Goal: Communication & Community: Answer question/provide support

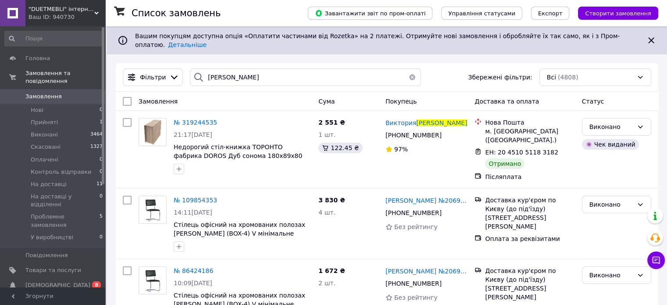
click at [407, 70] on button "button" at bounding box center [413, 77] width 18 height 18
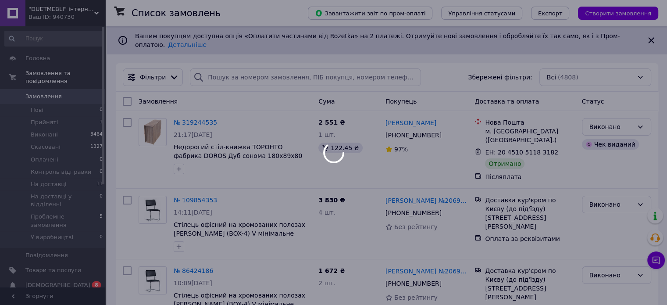
click at [658, 261] on div at bounding box center [333, 152] width 667 height 305
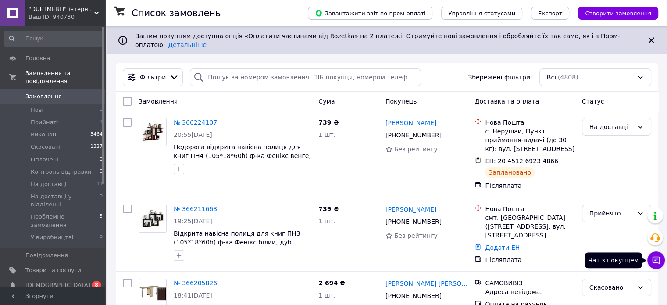
click at [655, 264] on icon at bounding box center [656, 260] width 9 height 9
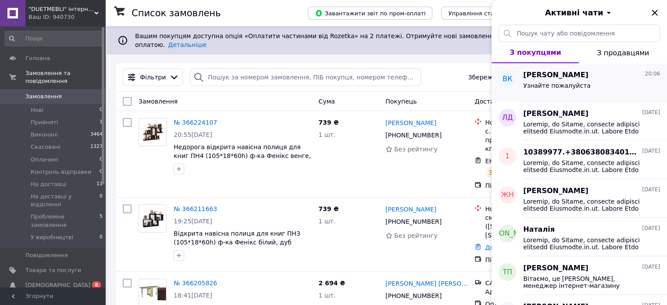
click at [582, 92] on div "Узнайте пожалуйста" at bounding box center [591, 87] width 137 height 14
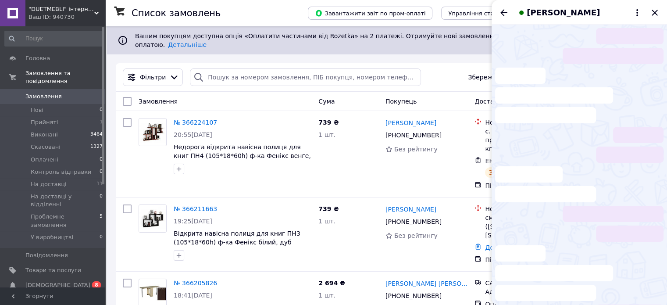
click at [582, 92] on li at bounding box center [579, 96] width 168 height 56
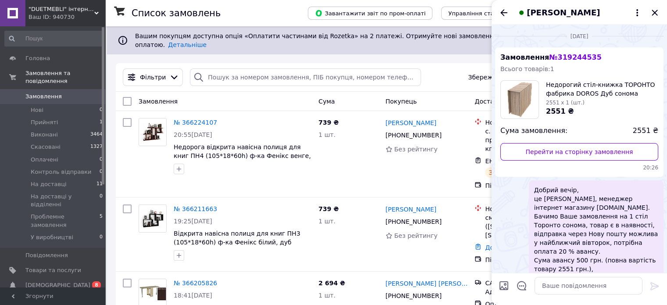
scroll to position [344, 0]
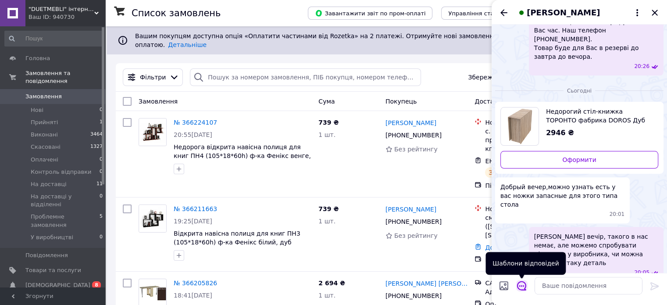
click at [522, 286] on icon "Відкрити шаблони відповідей" at bounding box center [522, 286] width 10 height 10
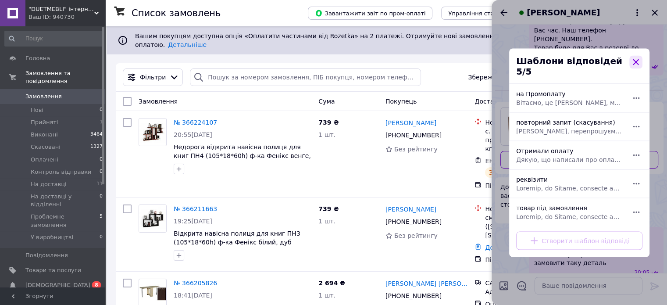
click at [635, 63] on icon "button" at bounding box center [636, 62] width 11 height 11
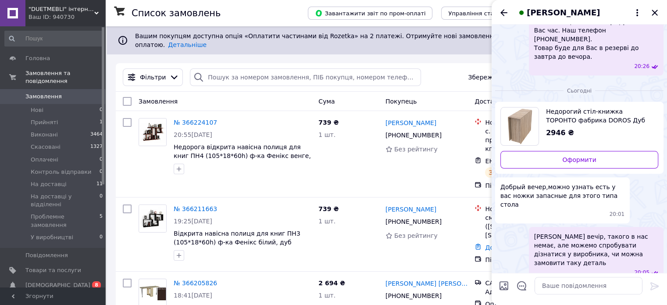
click at [505, 284] on input "Завантажити файли" at bounding box center [504, 285] width 11 height 11
type input "C:\fakepath\схема.jpg"
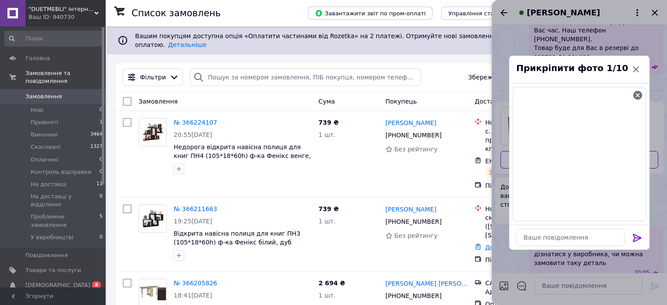
click at [638, 234] on icon at bounding box center [637, 237] width 11 height 11
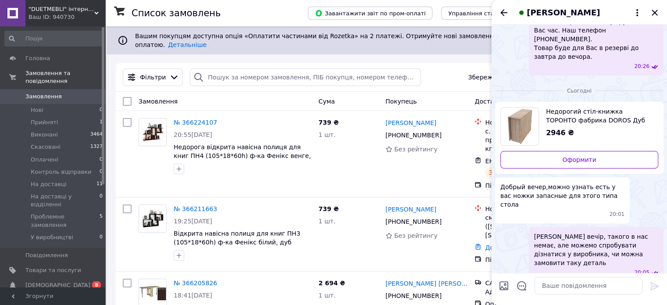
scroll to position [421, 0]
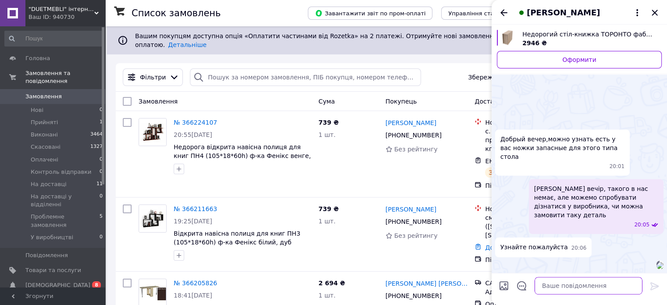
click at [547, 287] on textarea at bounding box center [589, 286] width 108 height 18
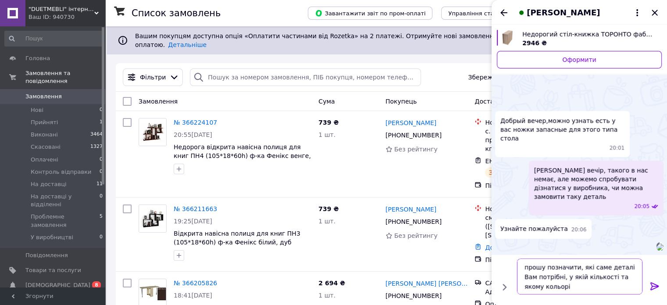
type textarea "прошу позначити, які саме деталі Вам потрібні, у якій кількості та якому кольорі"
click at [653, 288] on icon at bounding box center [655, 286] width 8 height 8
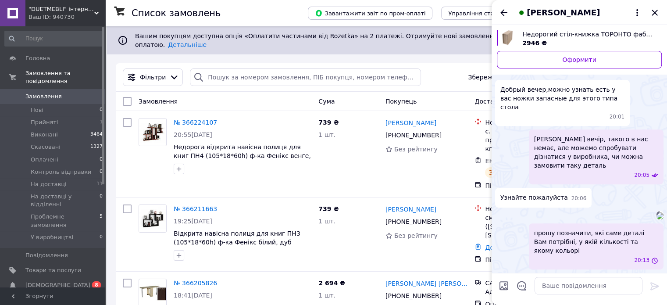
scroll to position [462, 0]
click at [657, 12] on icon "Закрити" at bounding box center [655, 12] width 11 height 11
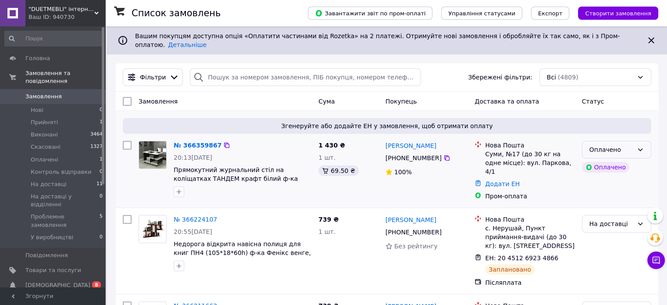
click at [643, 146] on icon at bounding box center [640, 149] width 7 height 7
click at [625, 159] on li "Прийнято" at bounding box center [616, 162] width 68 height 16
click at [657, 263] on icon at bounding box center [656, 260] width 7 height 7
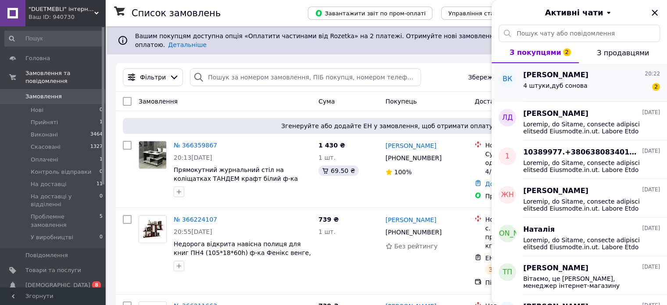
click at [600, 86] on div "4 штуки,дуб сонова 2" at bounding box center [591, 87] width 137 height 14
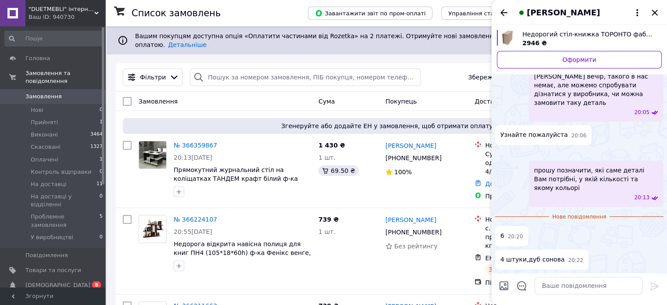
scroll to position [525, 0]
click at [600, 287] on textarea at bounding box center [589, 286] width 108 height 18
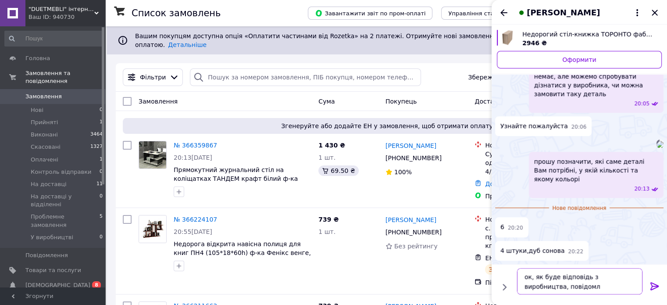
type textarea "ок, як буде відповідь з виробництва, повідомлю"
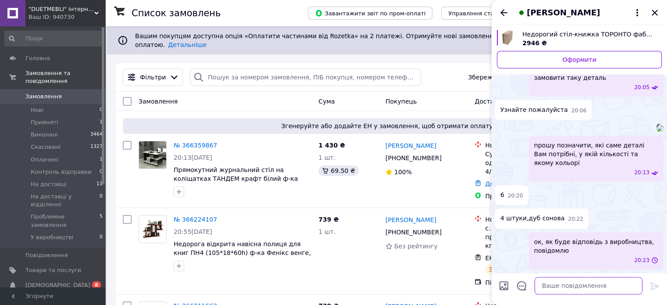
scroll to position [549, 0]
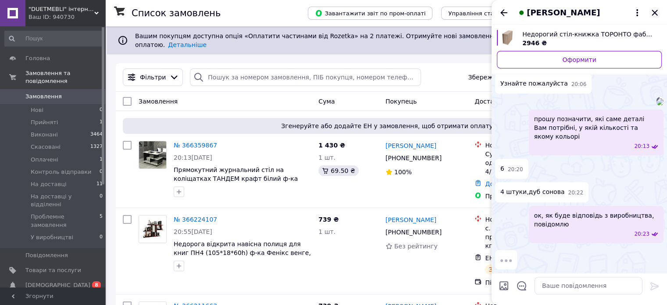
click at [656, 14] on icon "Закрити" at bounding box center [655, 13] width 6 height 6
click at [656, 14] on div "[PERSON_NAME]" at bounding box center [579, 12] width 175 height 25
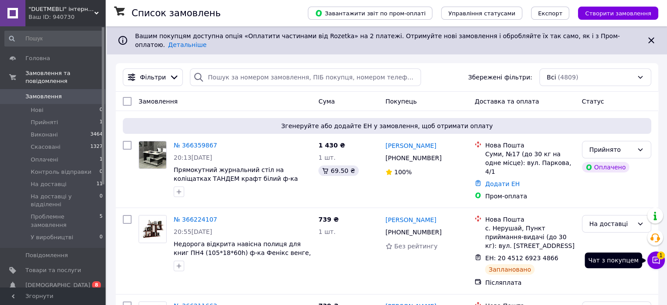
click at [656, 263] on icon at bounding box center [656, 260] width 7 height 7
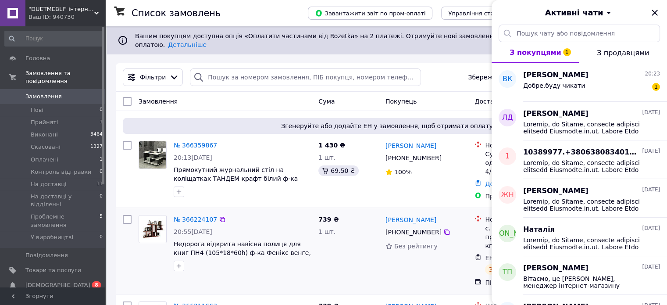
click at [443, 273] on div "Аліна Матей +380 97 823 07 73 Без рейтингу" at bounding box center [426, 250] width 89 height 79
click at [556, 97] on div "Вікторія Казакова 20:23 Добре,буду чикати 1" at bounding box center [595, 82] width 144 height 39
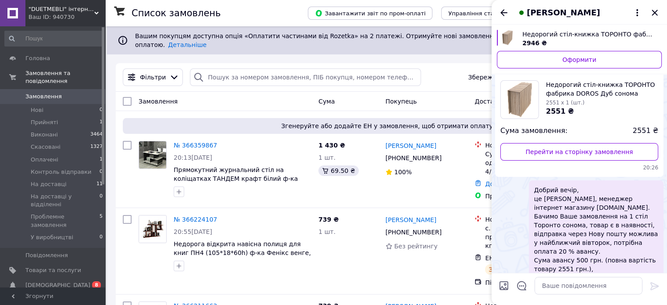
scroll to position [589, 0]
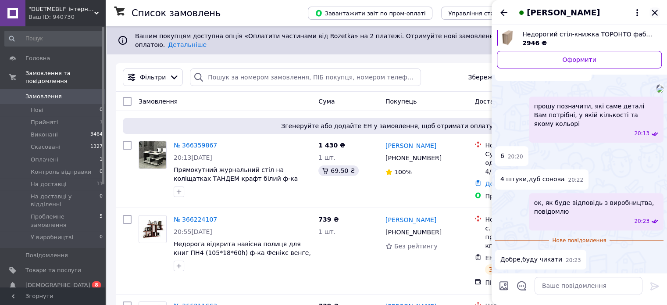
click at [654, 12] on icon "Закрити" at bounding box center [655, 13] width 6 height 6
